Goal: Task Accomplishment & Management: Manage account settings

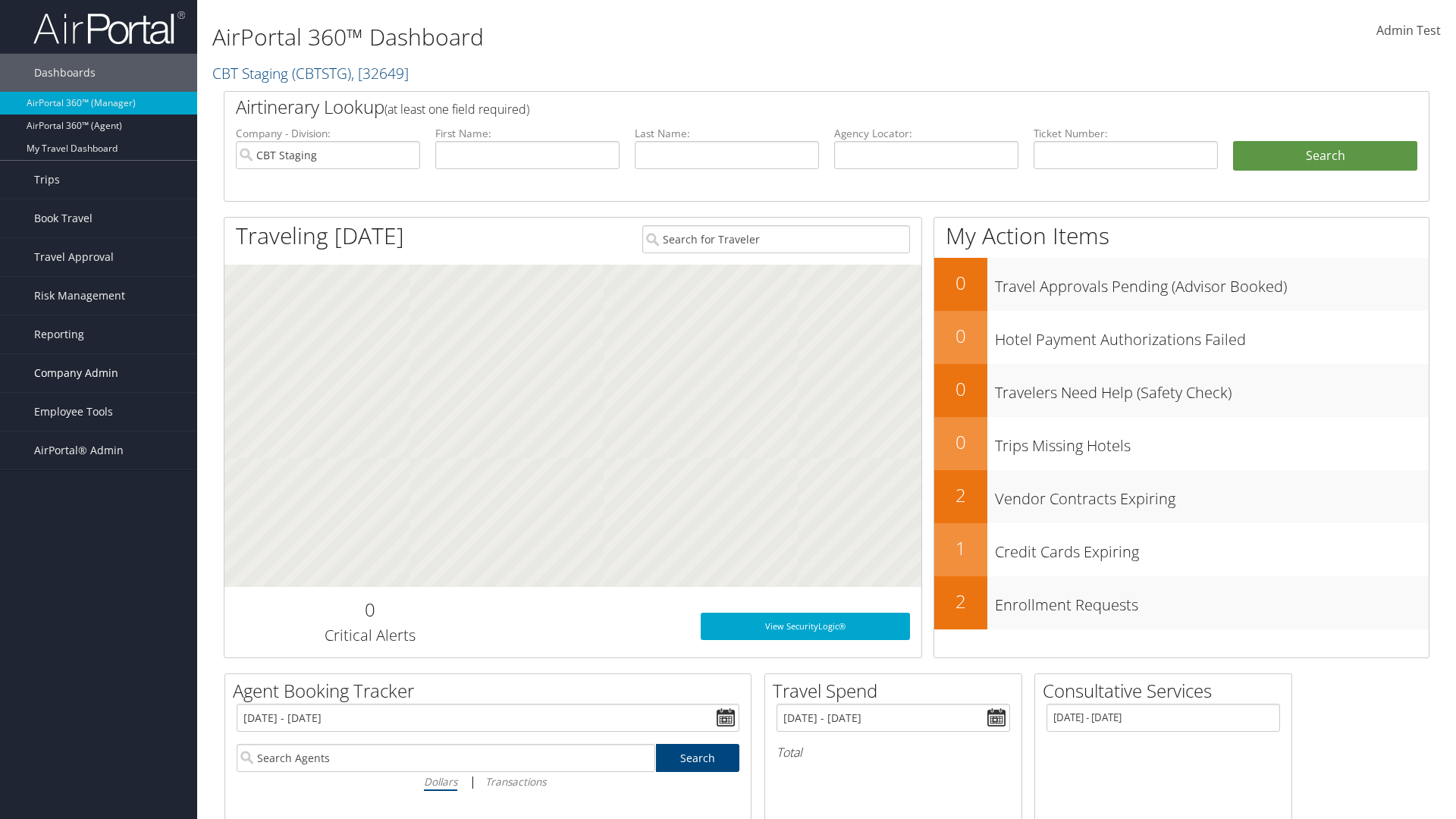
click at [99, 374] on span "Company Admin" at bounding box center [76, 373] width 85 height 38
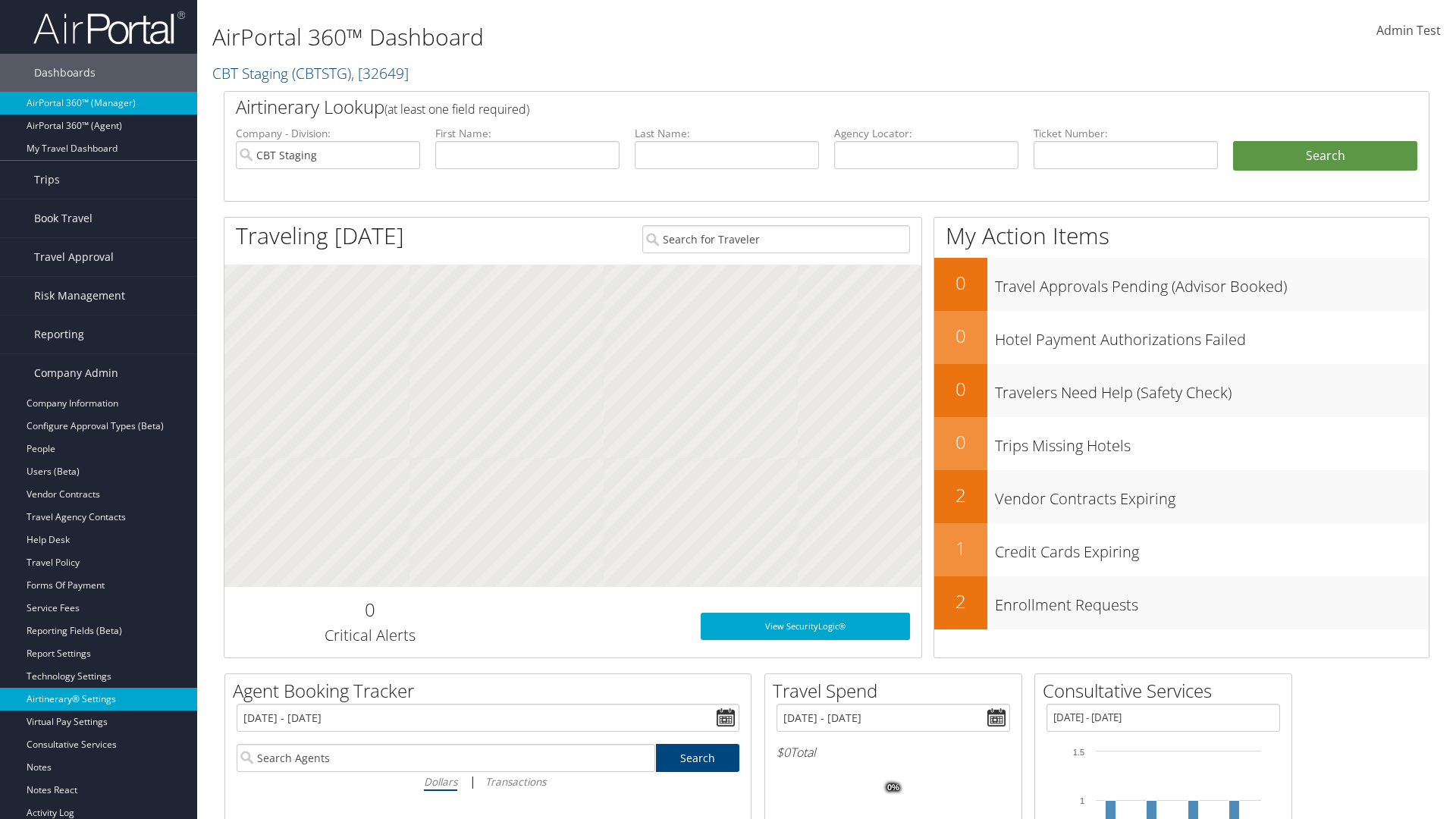
click at [99, 699] on link "Airtinerary® Settings" at bounding box center [98, 699] width 197 height 23
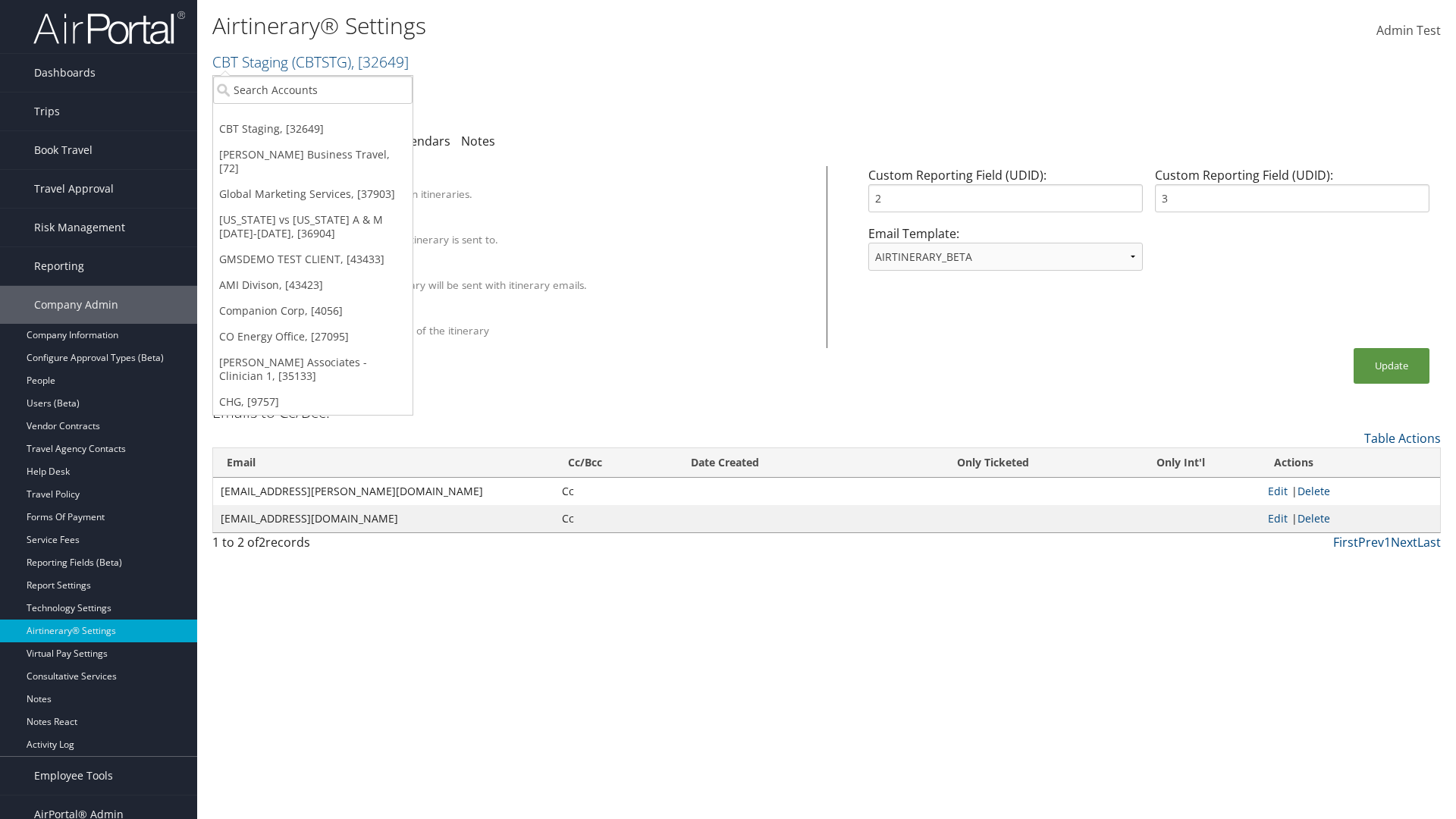
click at [313, 90] on input "search" at bounding box center [313, 90] width 199 height 28
type input "GMSDEMO Test"
click at [354, 117] on div "GMSDEMO TEST CLIENT (GMSDEMOCHILDR), [43433]" at bounding box center [354, 117] width 300 height 14
